Goal: Task Accomplishment & Management: Manage account settings

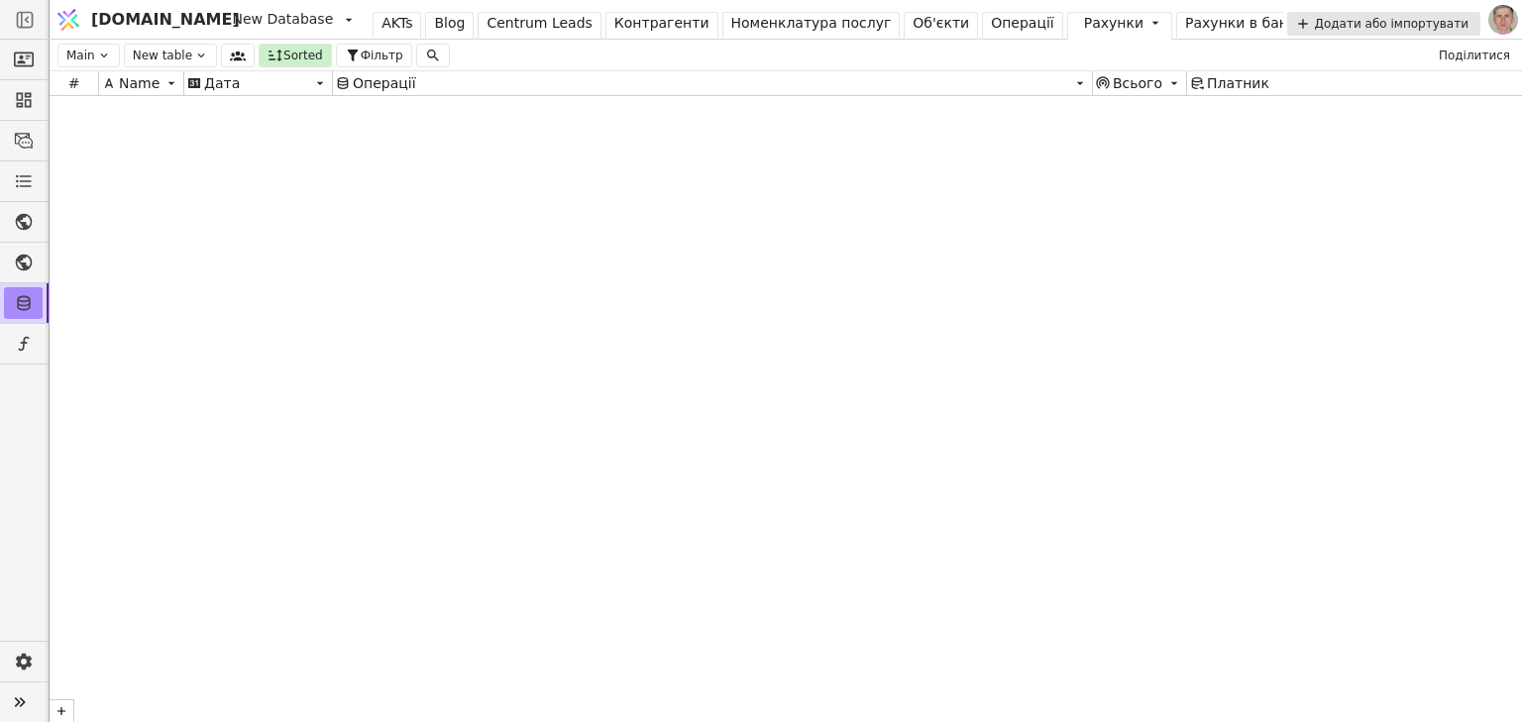
scroll to position [13593, 0]
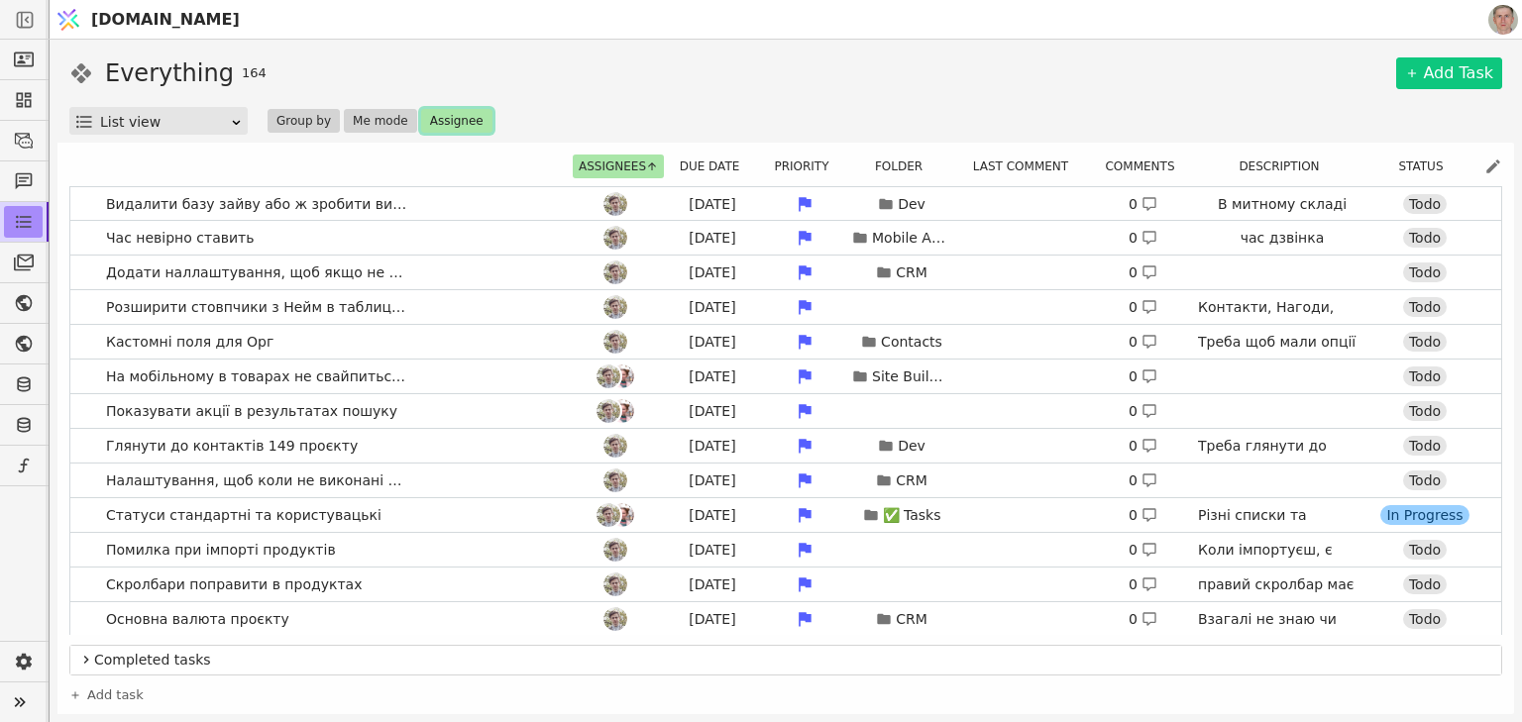
click at [459, 126] on button "Assignee" at bounding box center [456, 121] width 71 height 24
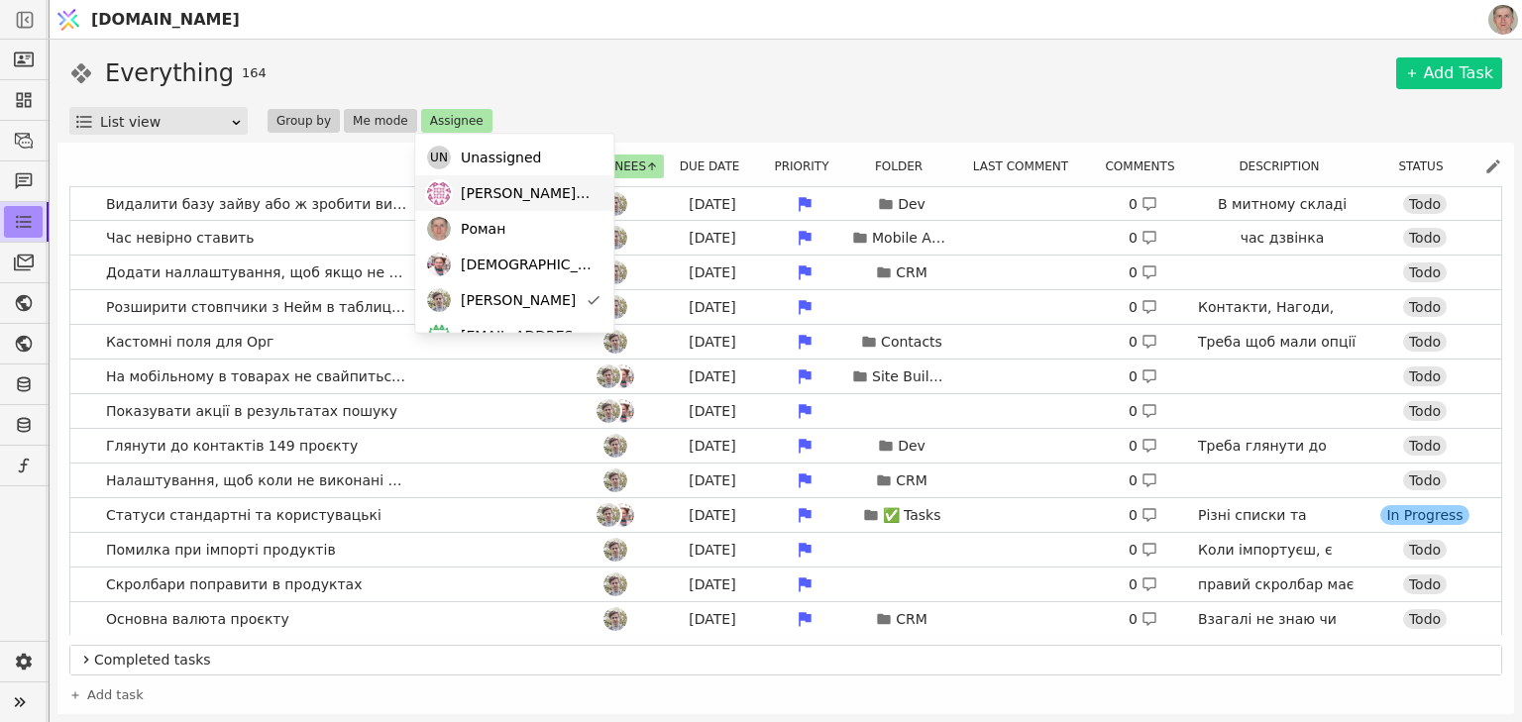
click at [543, 187] on span "[PERSON_NAME][EMAIL_ADDRESS][DOMAIN_NAME]" at bounding box center [527, 193] width 133 height 21
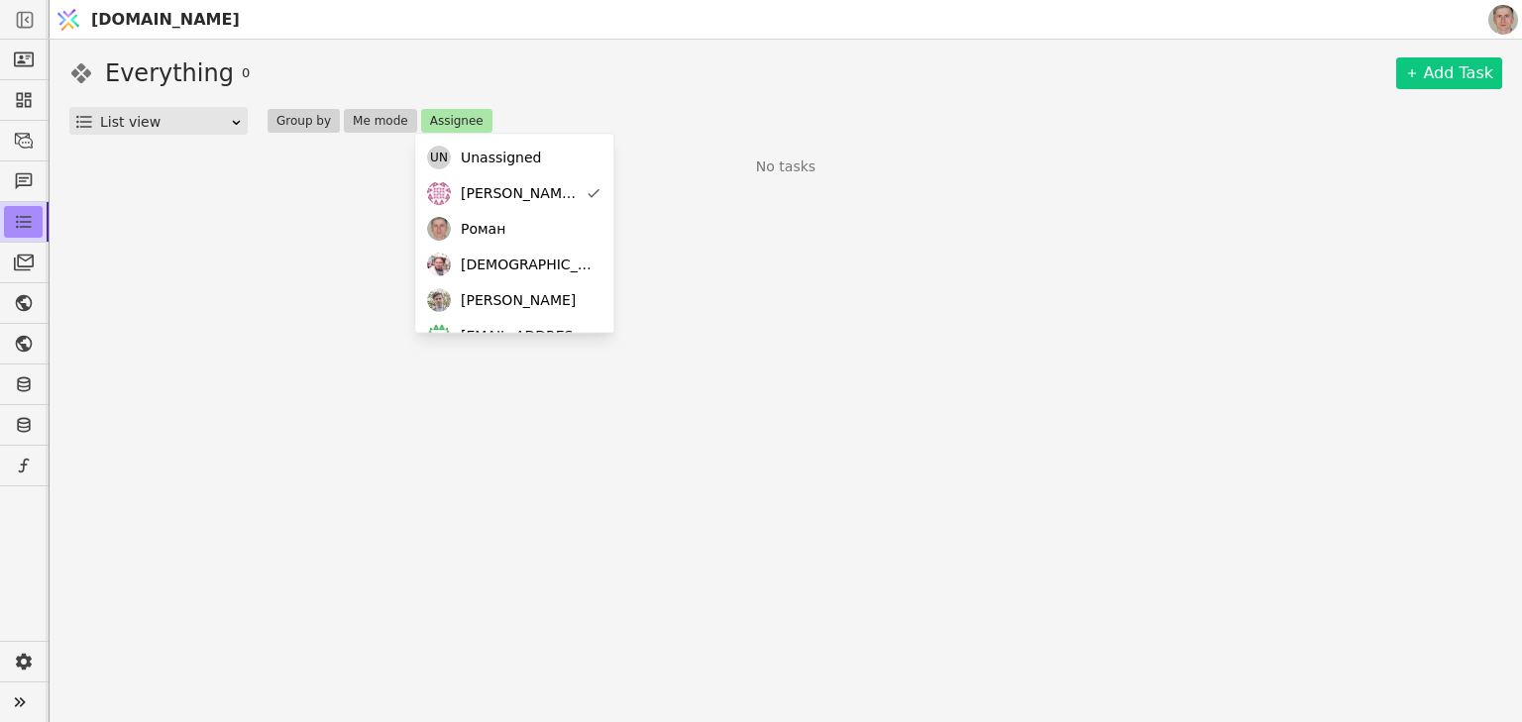
click at [635, 84] on div "Everything 0 Add Task" at bounding box center [785, 73] width 1433 height 36
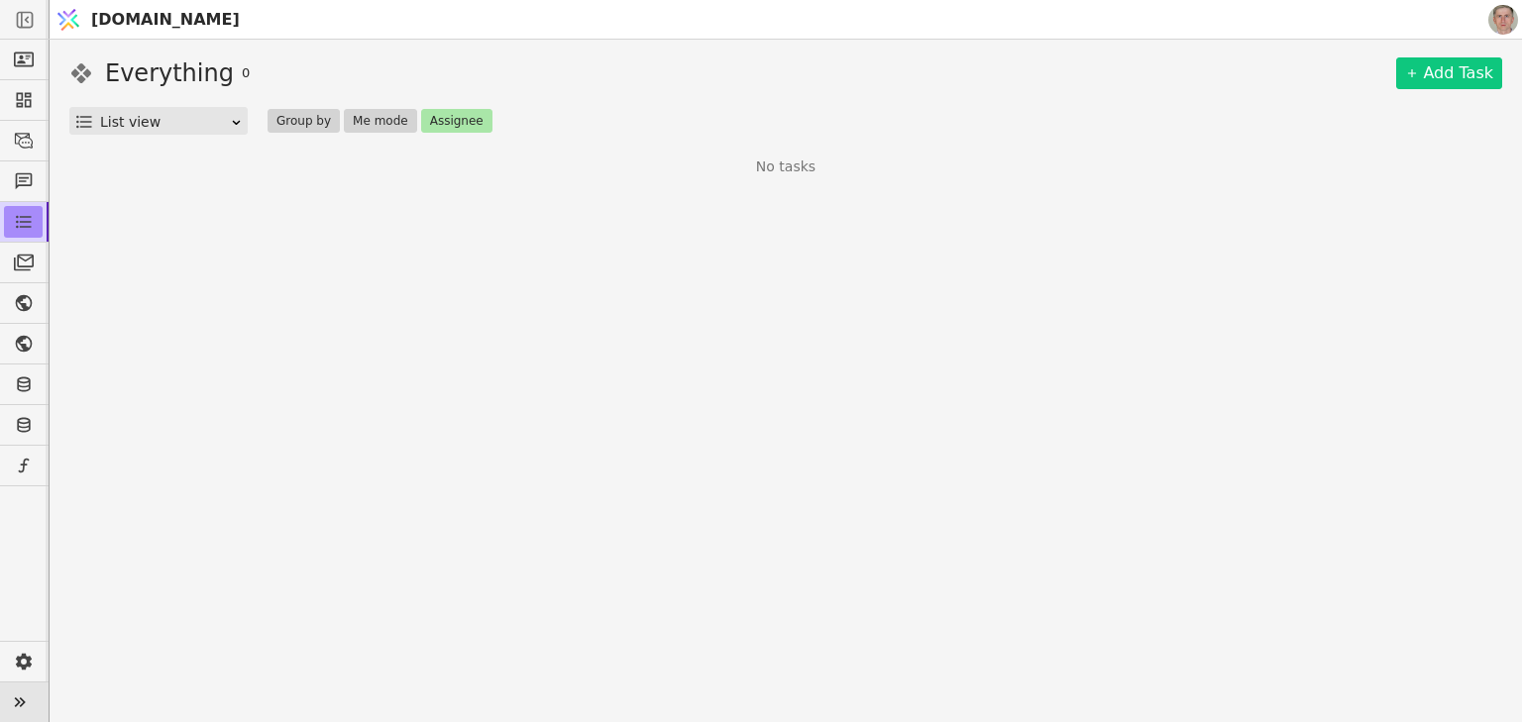
click at [22, 702] on icon at bounding box center [20, 703] width 28 height 28
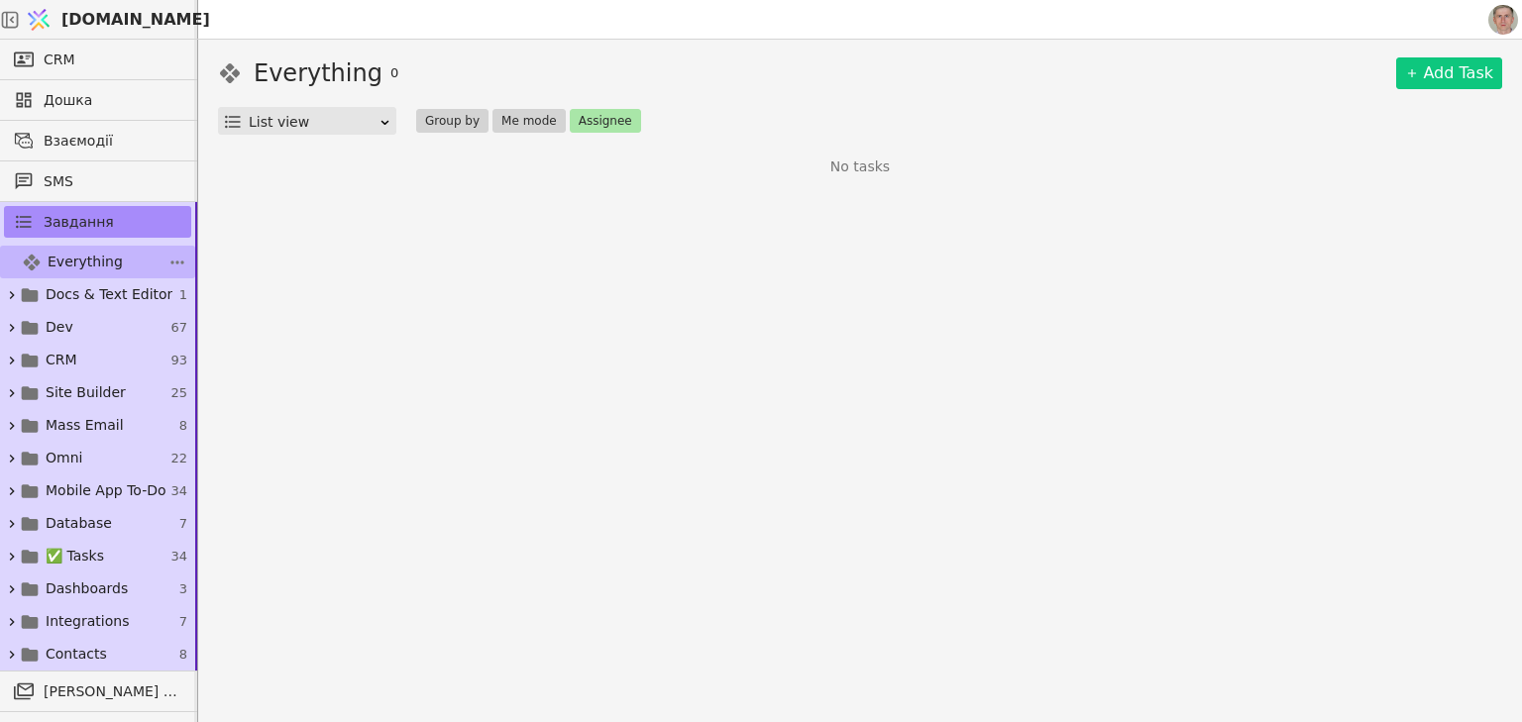
click at [93, 259] on span "Everything" at bounding box center [85, 262] width 75 height 21
click at [65, 252] on span "Everything" at bounding box center [85, 262] width 75 height 21
click at [606, 121] on button "Assignee" at bounding box center [605, 121] width 71 height 24
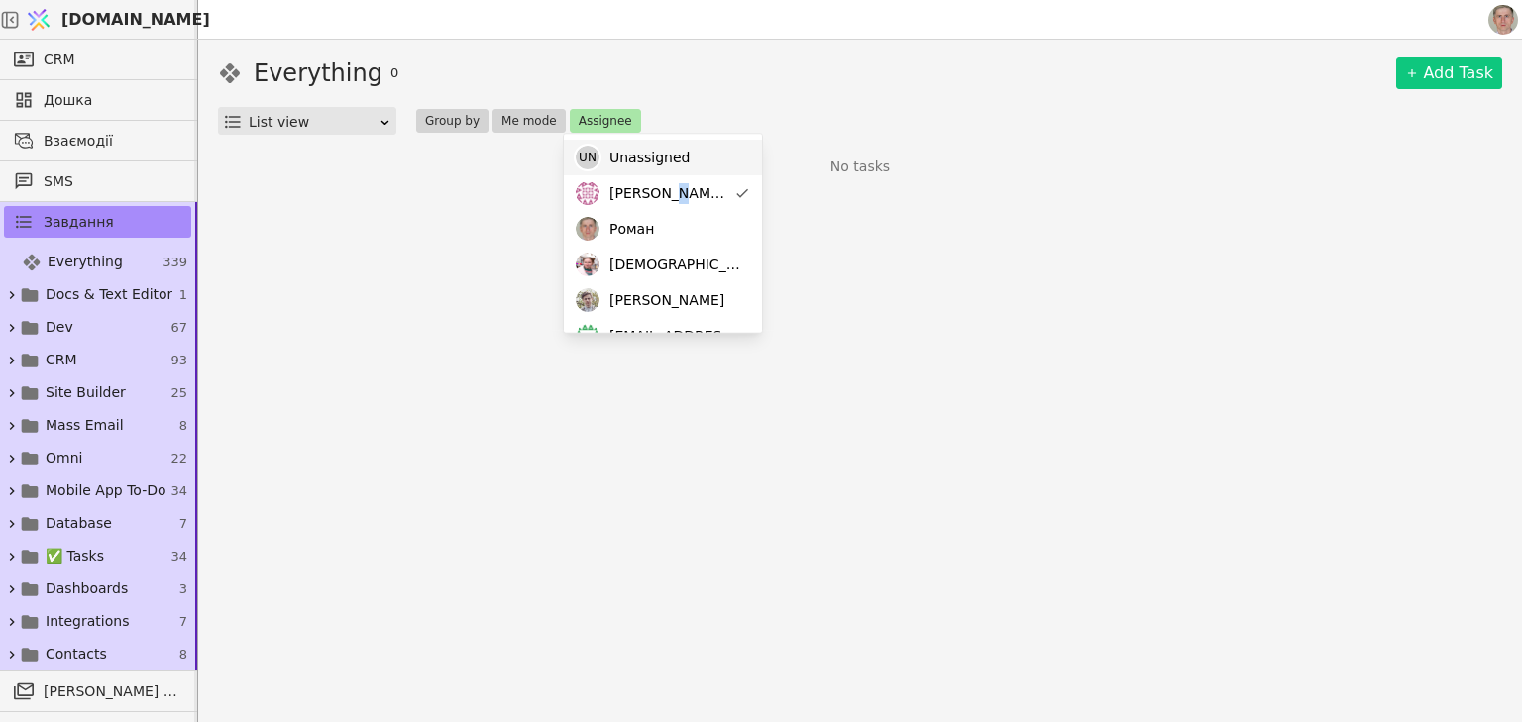
click at [679, 188] on span "[PERSON_NAME][EMAIL_ADDRESS][DOMAIN_NAME]" at bounding box center [667, 193] width 117 height 21
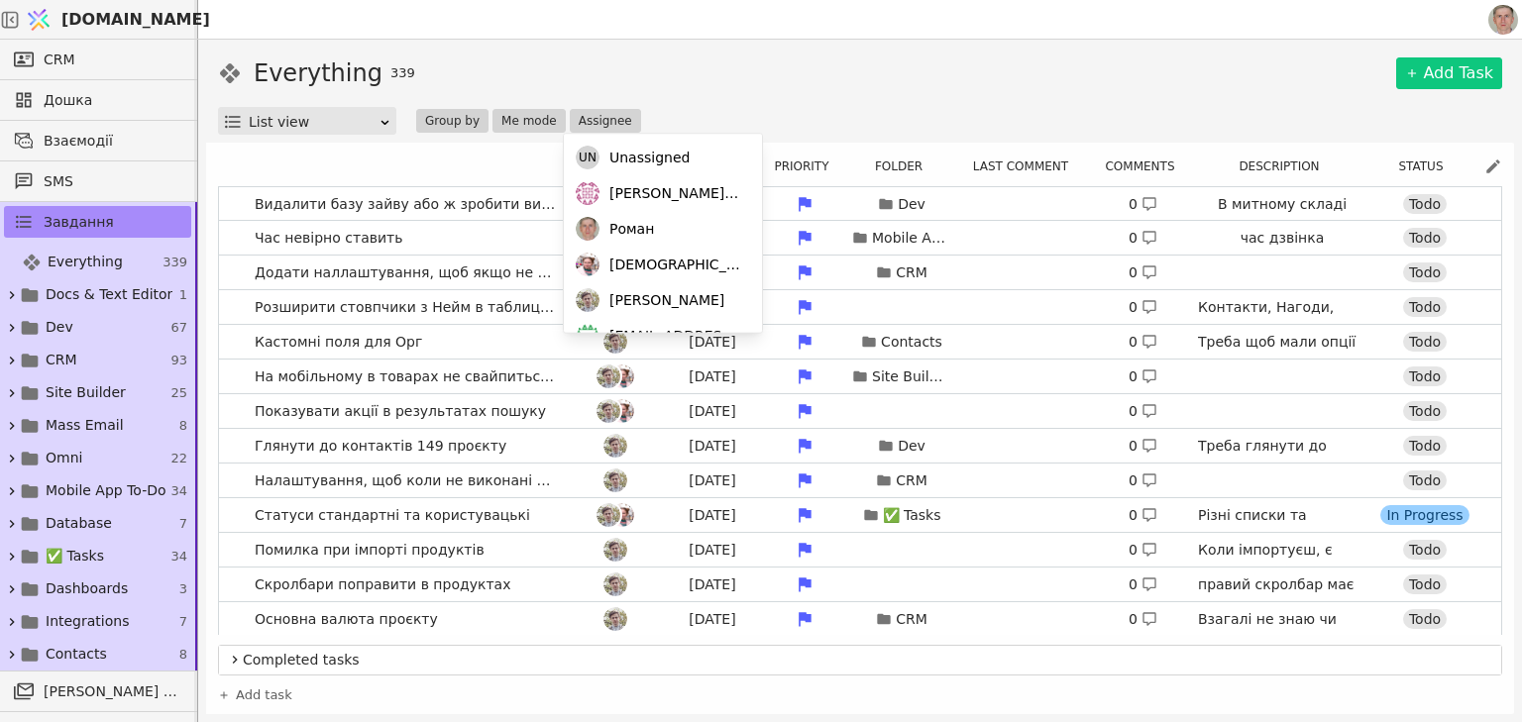
click at [236, 658] on icon at bounding box center [235, 660] width 16 height 24
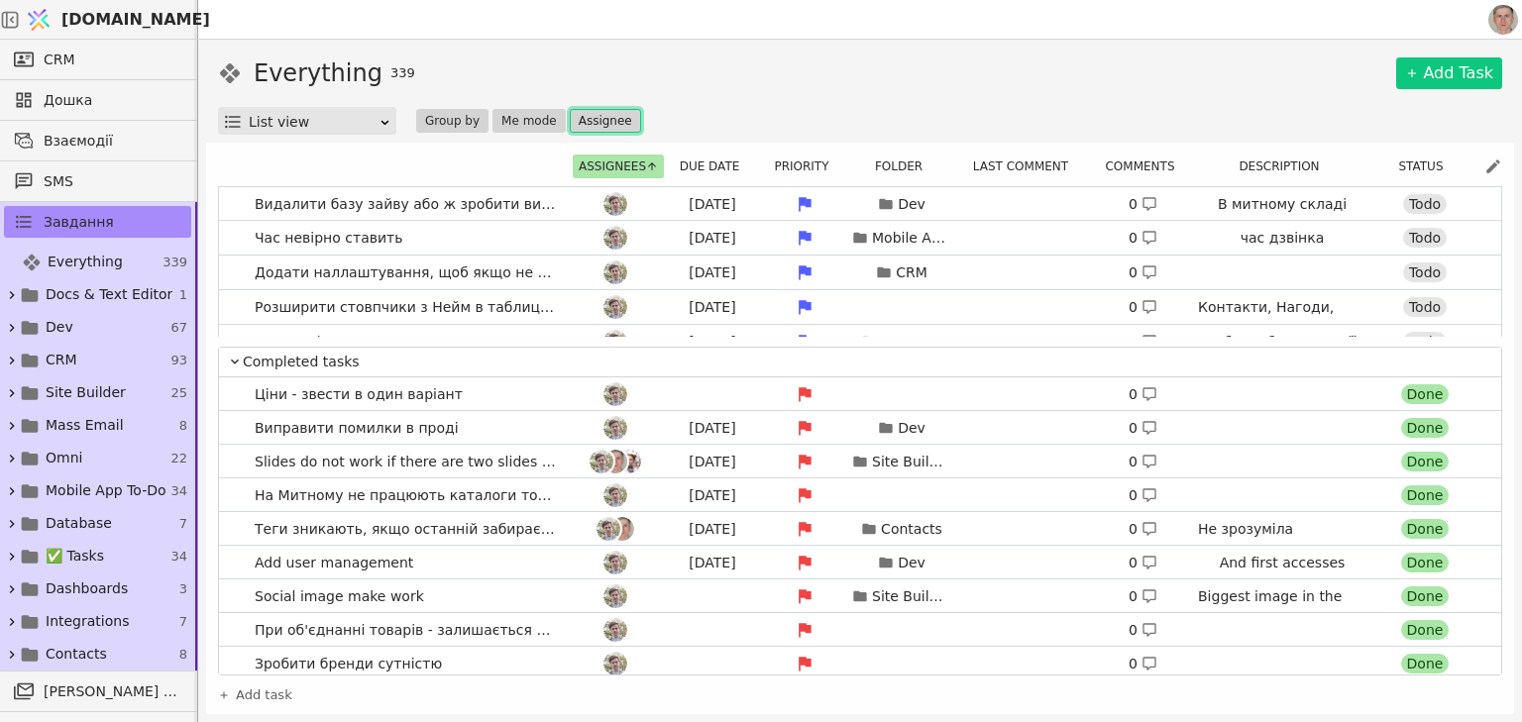
click at [609, 121] on button "Assignee" at bounding box center [605, 121] width 71 height 24
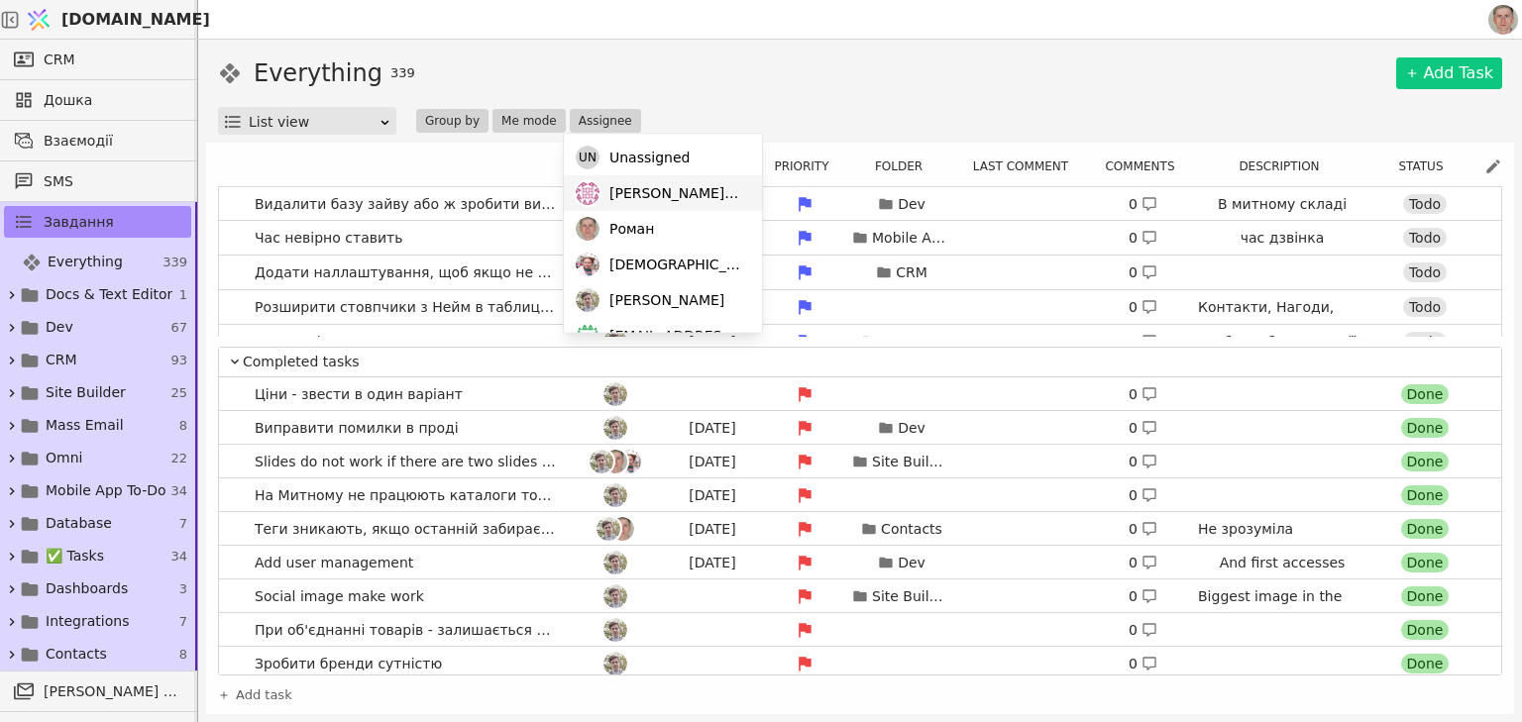
click at [639, 198] on span "[PERSON_NAME][EMAIL_ADDRESS][DOMAIN_NAME]" at bounding box center [675, 193] width 133 height 21
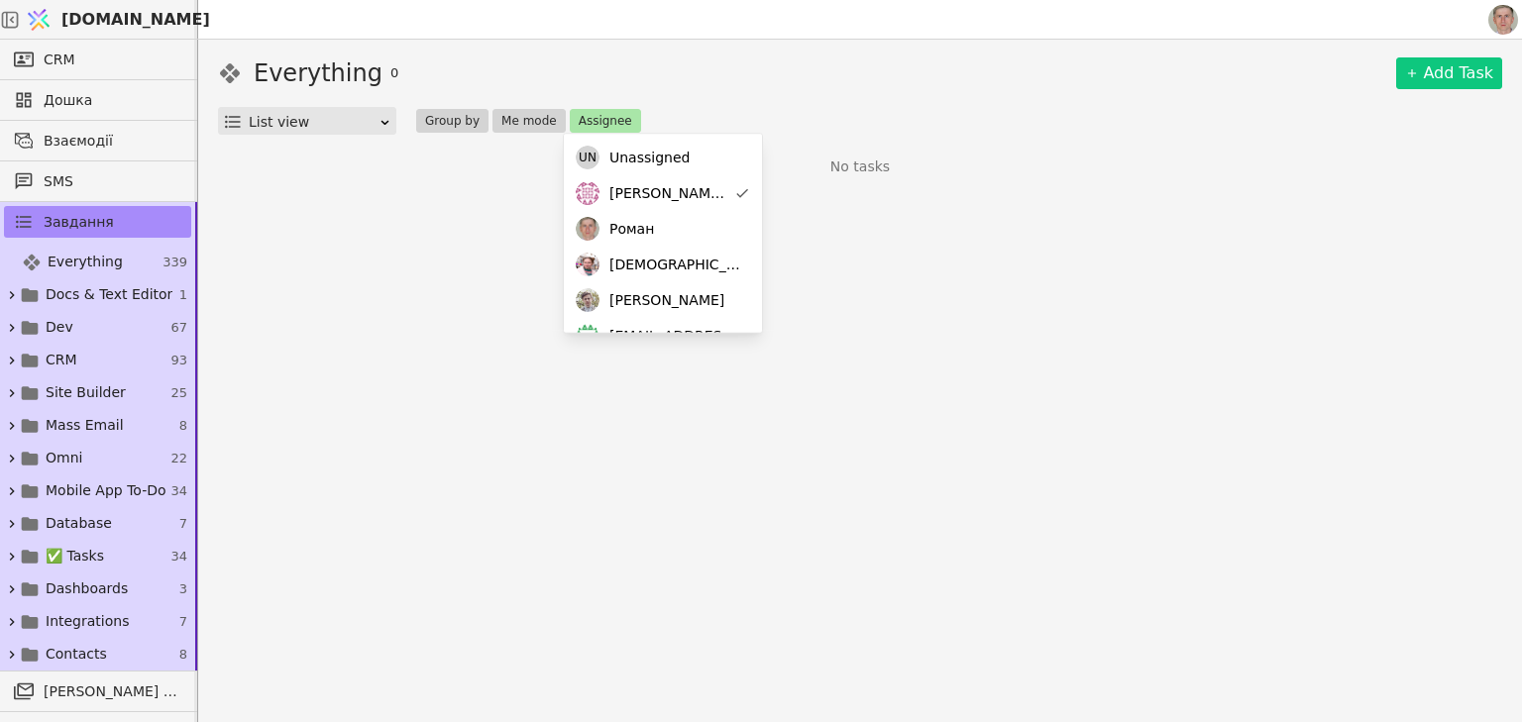
click at [833, 75] on div "Everything 0 Add Task" at bounding box center [860, 73] width 1284 height 36
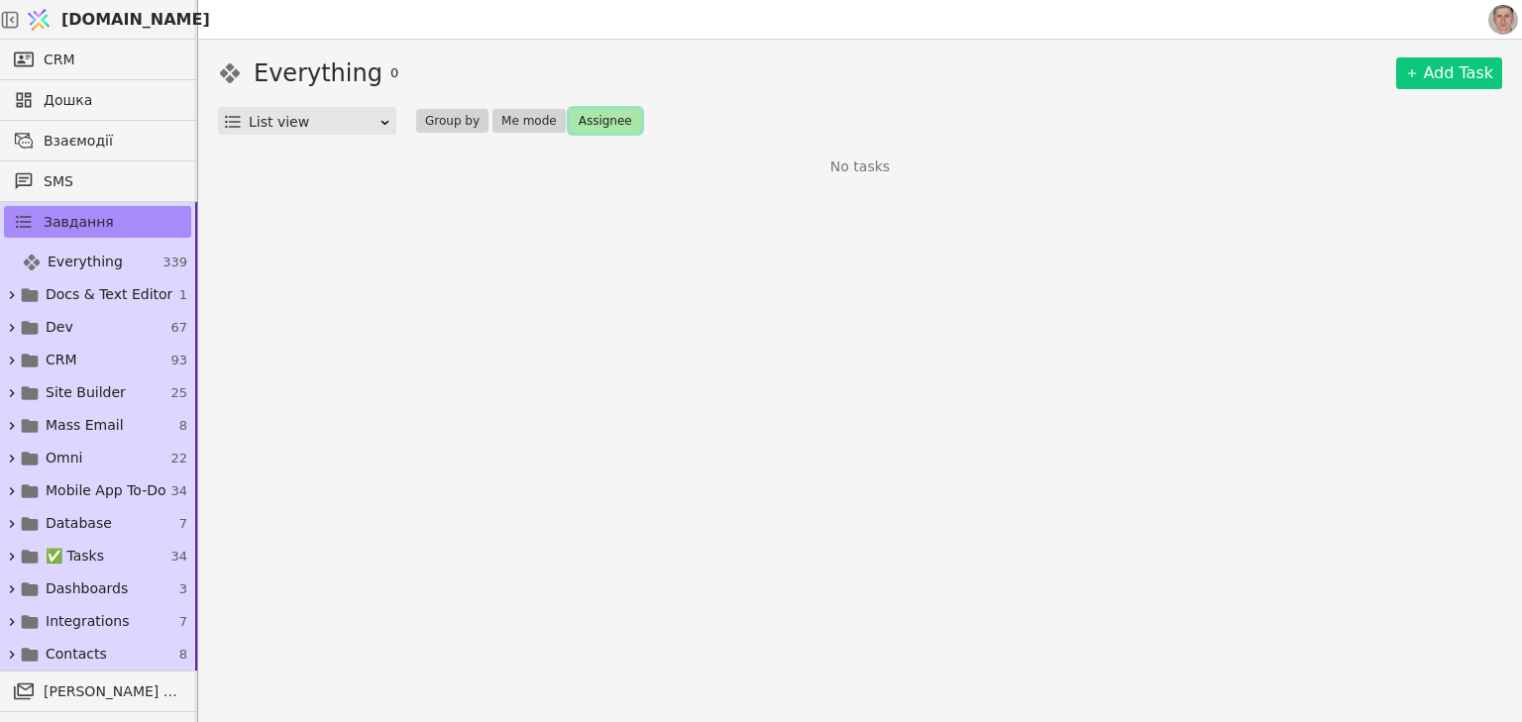
click at [610, 117] on button "Assignee" at bounding box center [605, 121] width 71 height 24
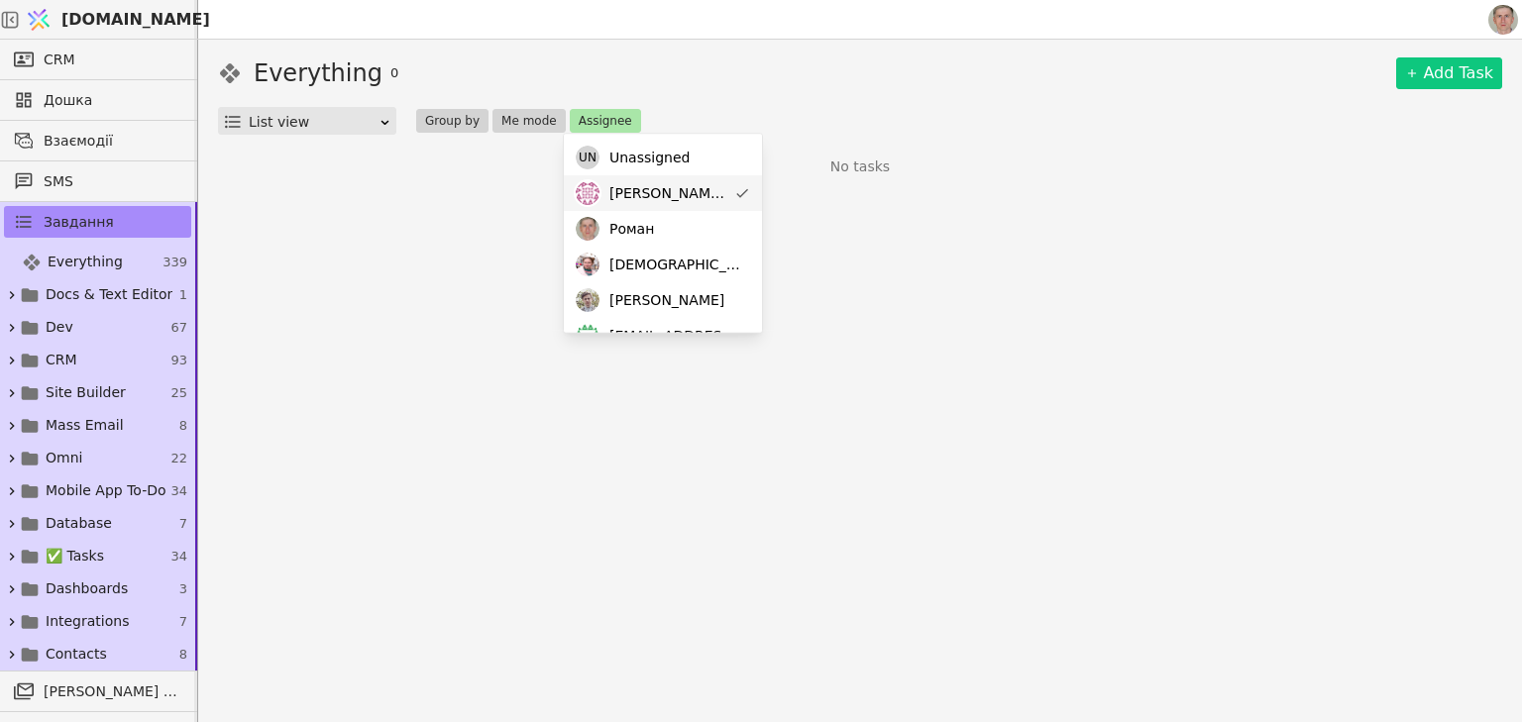
click at [641, 186] on span "[PERSON_NAME][EMAIL_ADDRESS][DOMAIN_NAME]" at bounding box center [667, 193] width 117 height 21
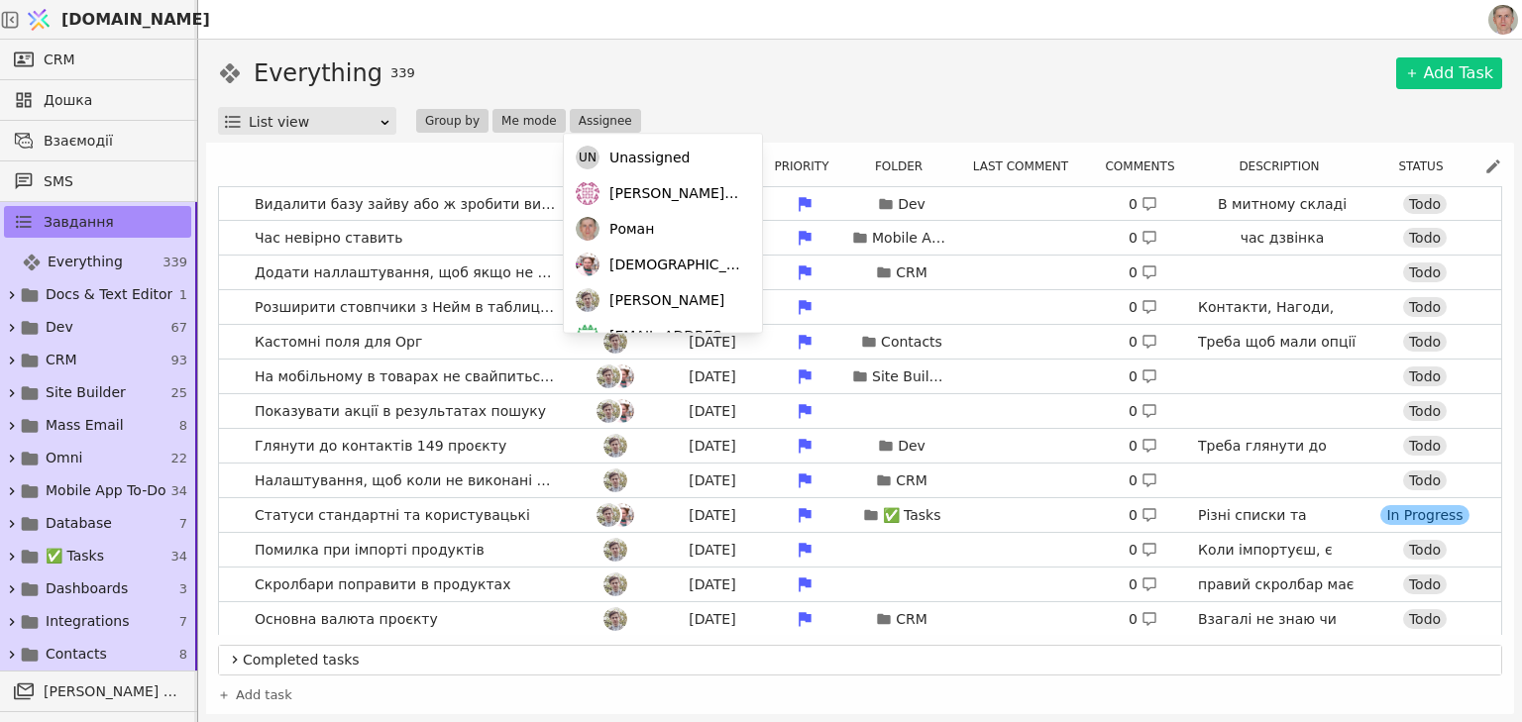
click at [765, 87] on div "Everything 339 Add Task" at bounding box center [860, 73] width 1284 height 36
